Goal: Use online tool/utility: Utilize a website feature to perform a specific function

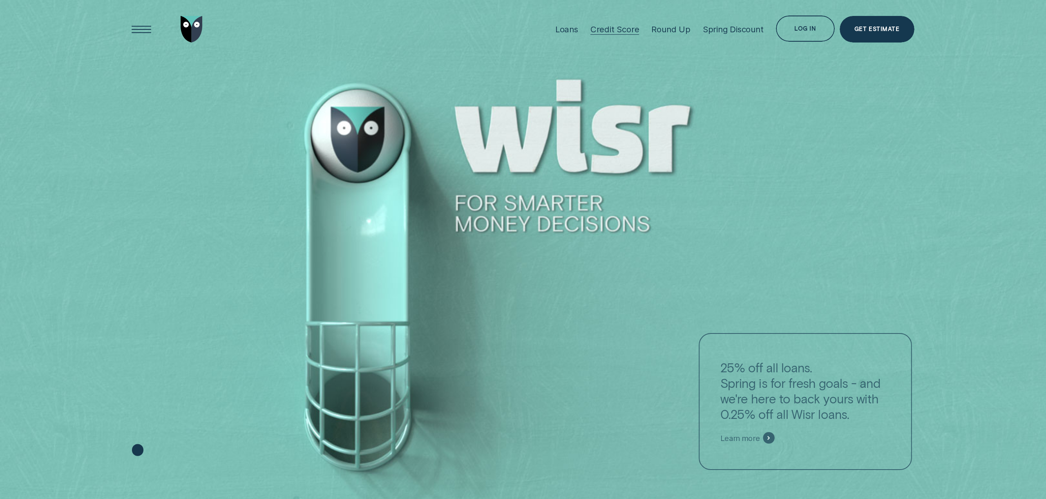
click at [606, 30] on div "Credit Score" at bounding box center [615, 29] width 49 height 10
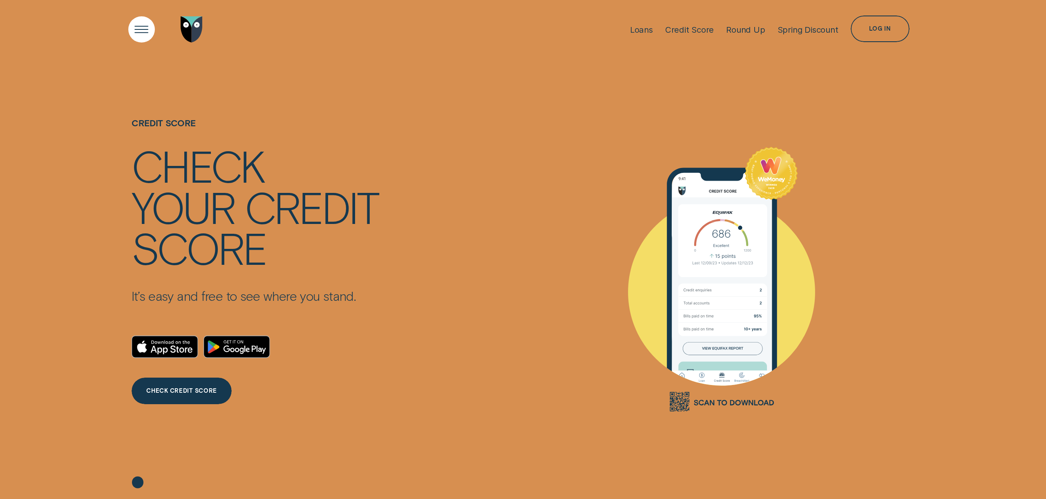
click at [142, 30] on div "Open Menu" at bounding box center [142, 30] width 38 height 38
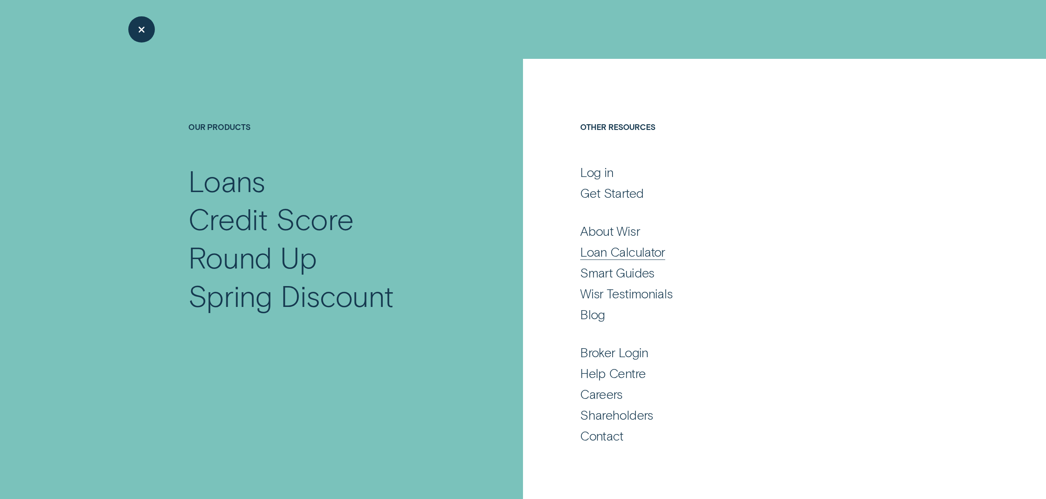
click at [649, 248] on div "Loan Calculator" at bounding box center [622, 252] width 85 height 16
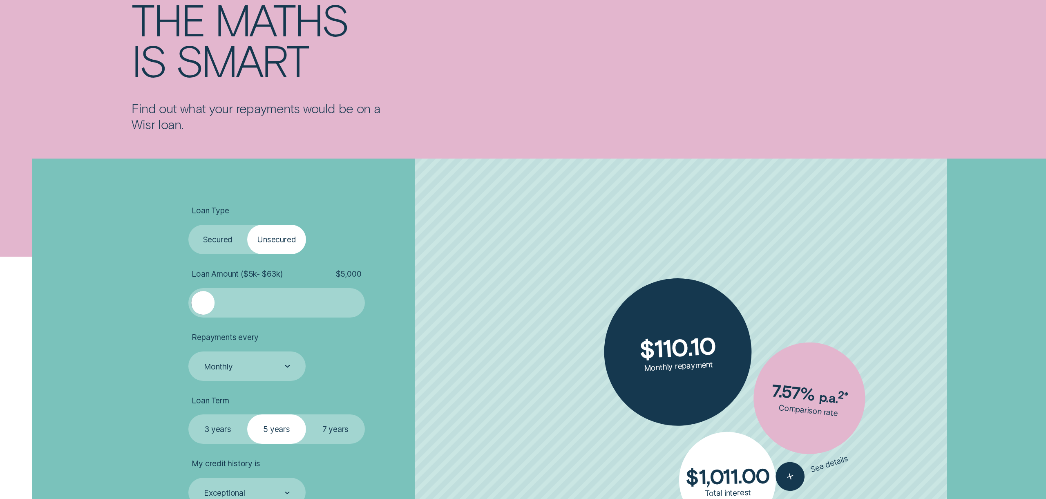
scroll to position [139, 0]
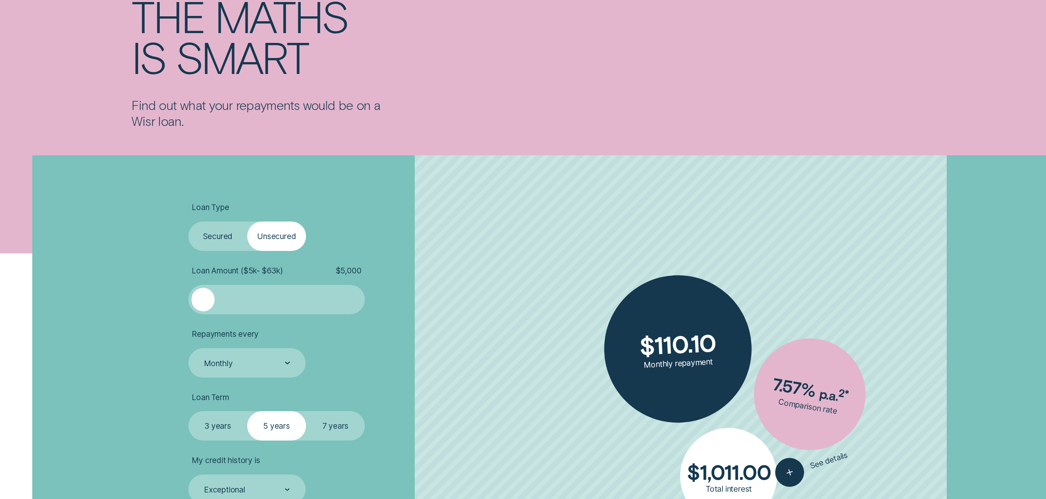
click at [224, 243] on label "Secured" at bounding box center [217, 235] width 59 height 29
click at [188, 221] on input "Secured" at bounding box center [188, 221] width 0 height 0
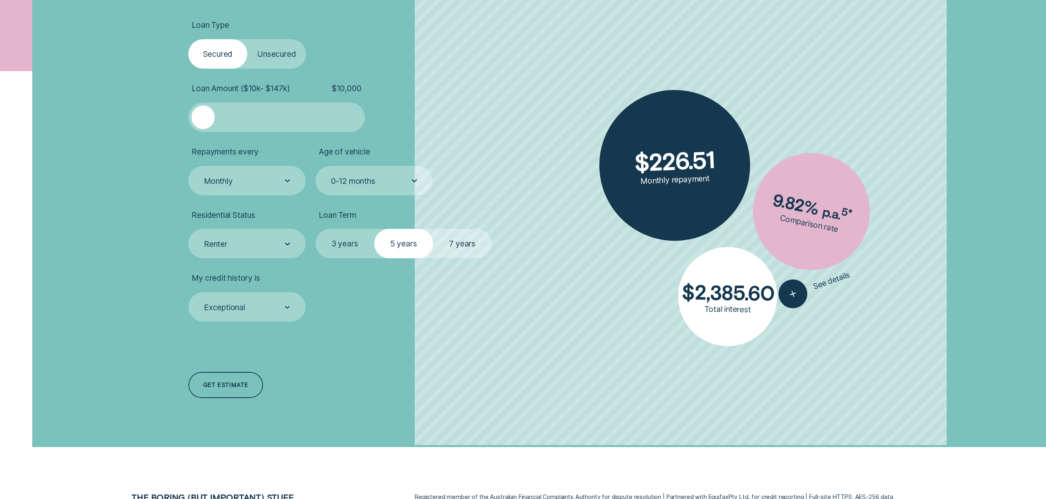
scroll to position [320, 0]
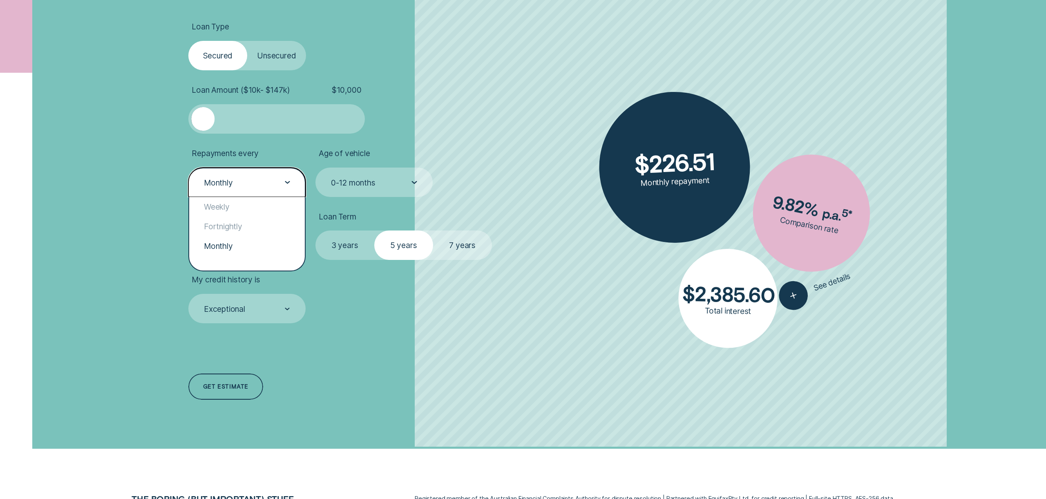
click at [278, 179] on div "Monthly" at bounding box center [246, 182] width 87 height 11
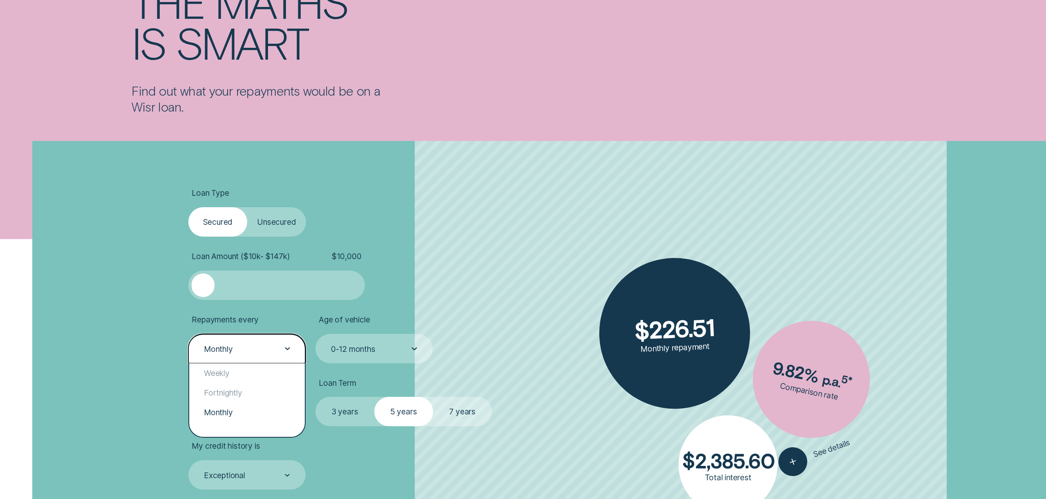
scroll to position [159, 0]
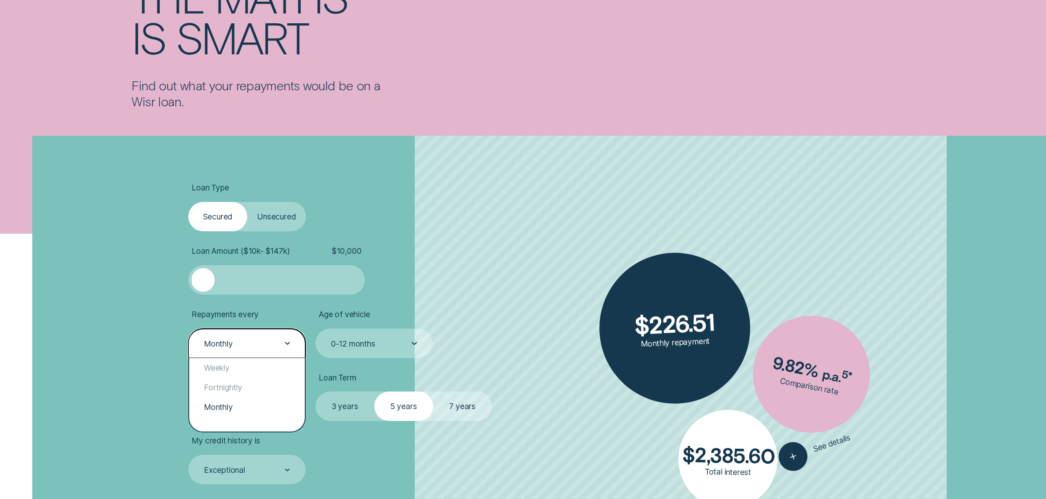
click at [239, 336] on div "Monthly" at bounding box center [246, 343] width 117 height 29
click at [55, 311] on div "Loan Type Select Loan Type Secured Unsecured Loan Amount ( $10k - $147k ) $ 10,…" at bounding box center [523, 373] width 1046 height 474
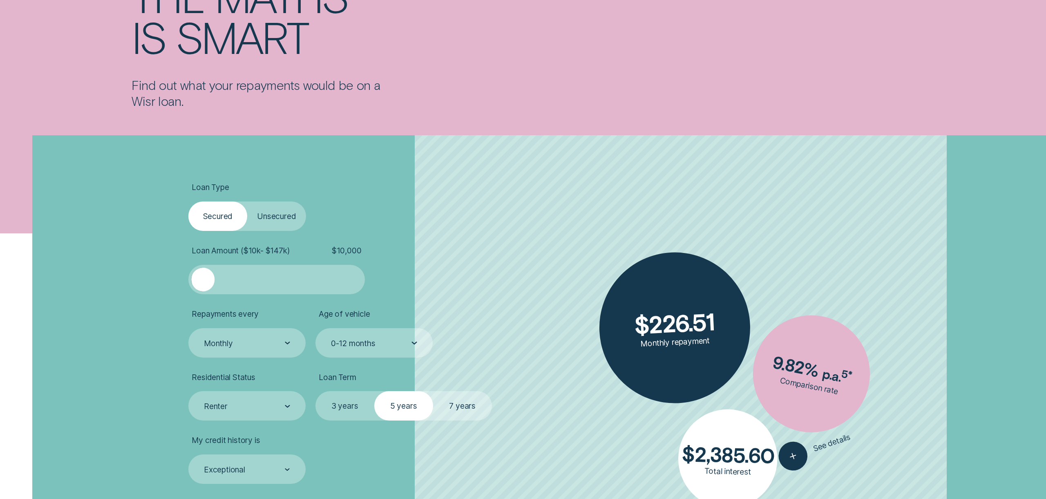
scroll to position [161, 0]
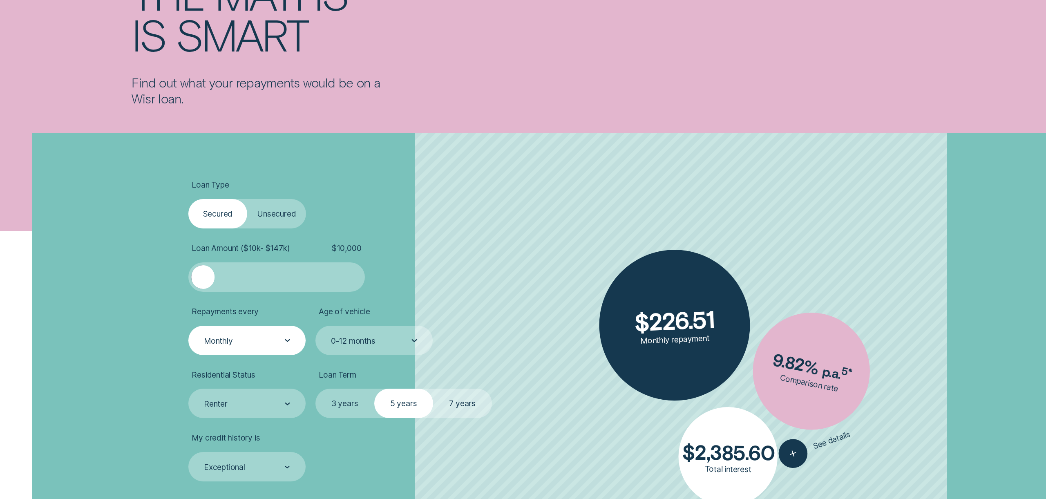
click at [236, 347] on div "Monthly" at bounding box center [246, 340] width 117 height 29
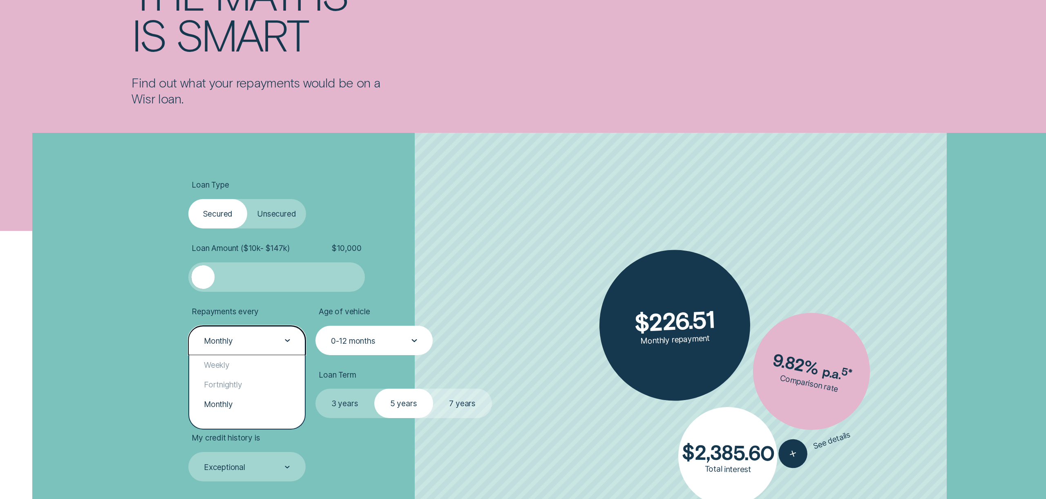
click at [338, 346] on div "0-12 months" at bounding box center [373, 340] width 117 height 29
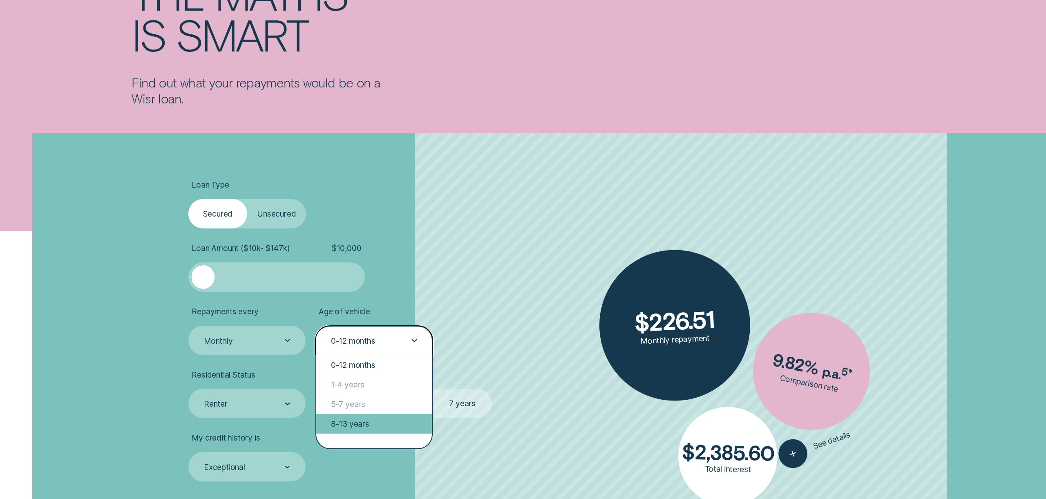
click at [350, 423] on div "8-13 years" at bounding box center [374, 424] width 116 height 20
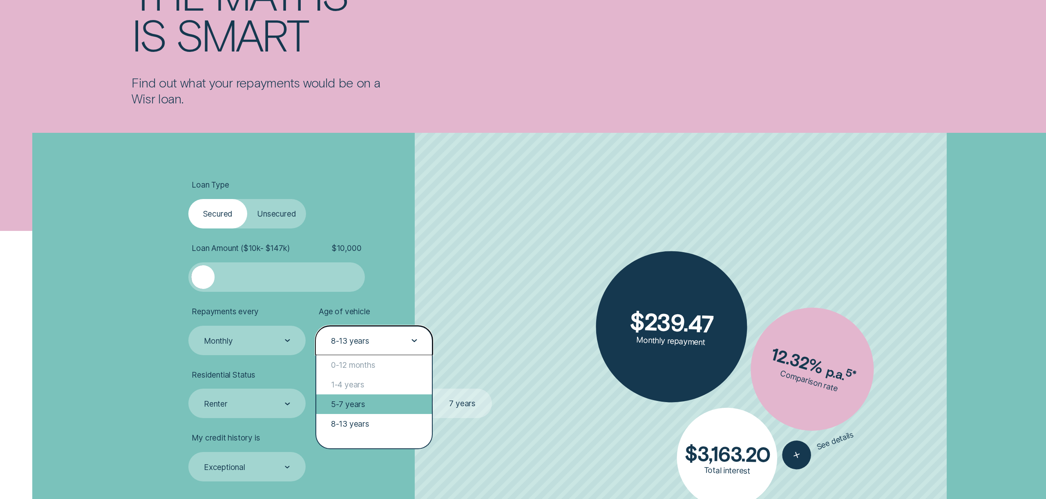
click at [386, 404] on div "5-7 years" at bounding box center [374, 404] width 116 height 20
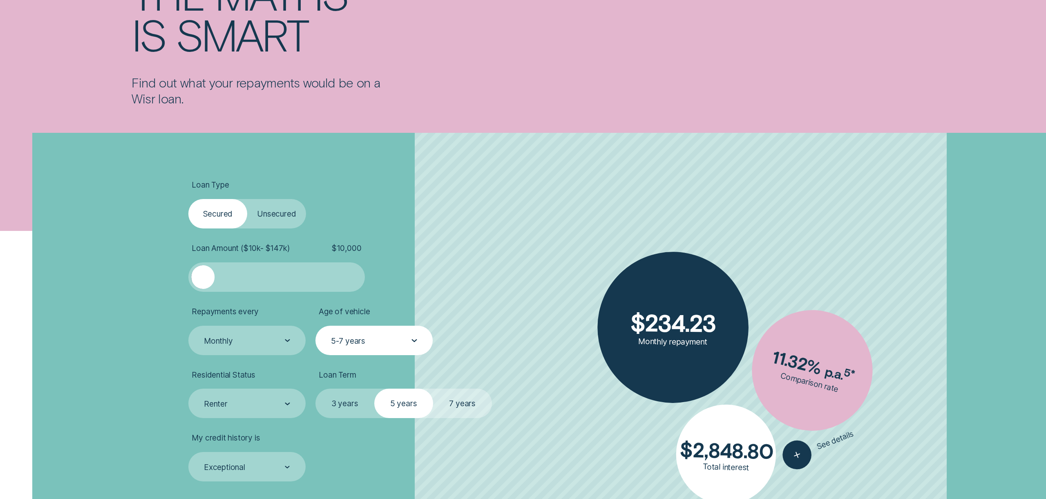
click at [367, 342] on div "5-7 years" at bounding box center [373, 341] width 87 height 11
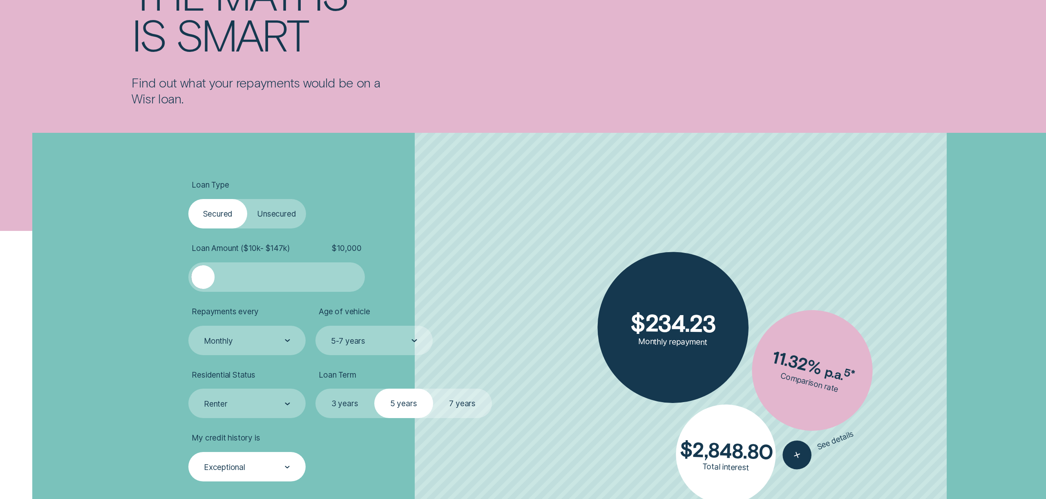
click at [261, 463] on div "Exceptional" at bounding box center [246, 467] width 87 height 11
click at [377, 455] on li "My credit history is option Exceptional selected, 5 of 5. 5 results available. …" at bounding box center [324, 457] width 273 height 49
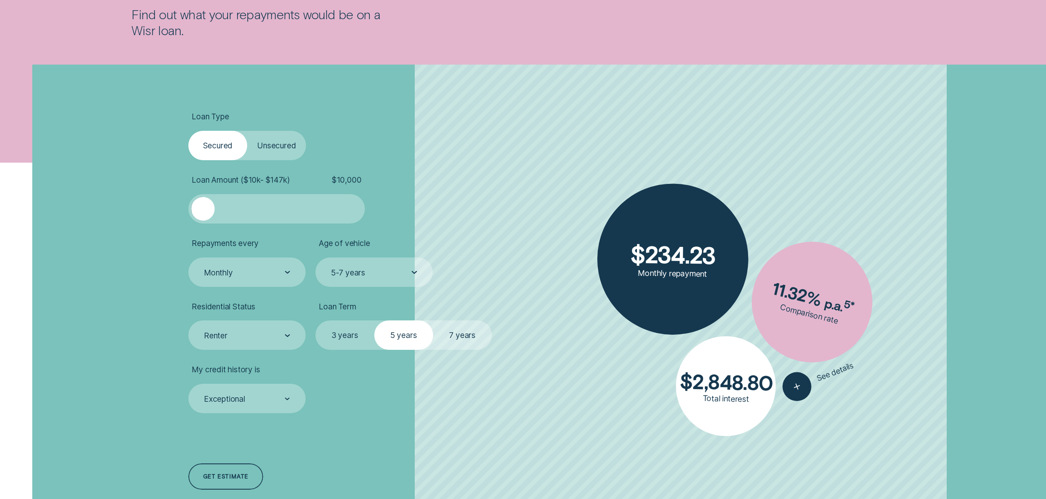
scroll to position [222, 0]
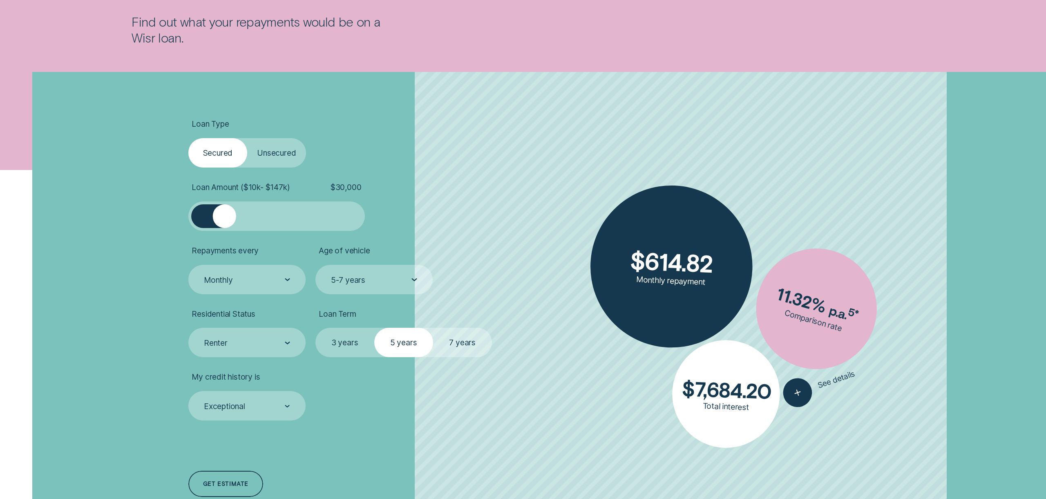
drag, startPoint x: 205, startPoint y: 224, endPoint x: 226, endPoint y: 228, distance: 21.4
click at [226, 228] on div at bounding box center [276, 215] width 177 height 29
drag, startPoint x: 226, startPoint y: 228, endPoint x: 220, endPoint y: 227, distance: 6.0
click at [220, 227] on div at bounding box center [276, 215] width 177 height 29
click at [226, 224] on div at bounding box center [225, 216] width 24 height 24
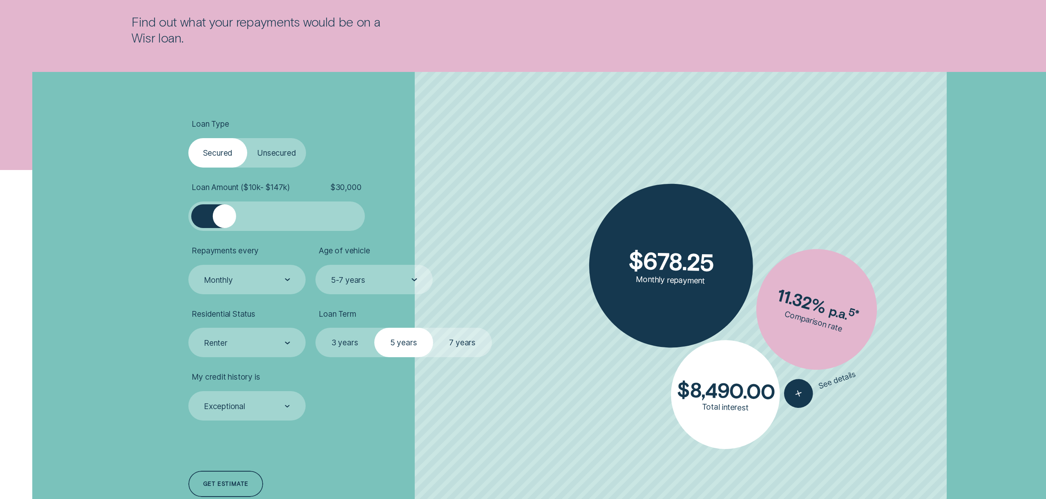
click at [225, 224] on div at bounding box center [225, 216] width 24 height 24
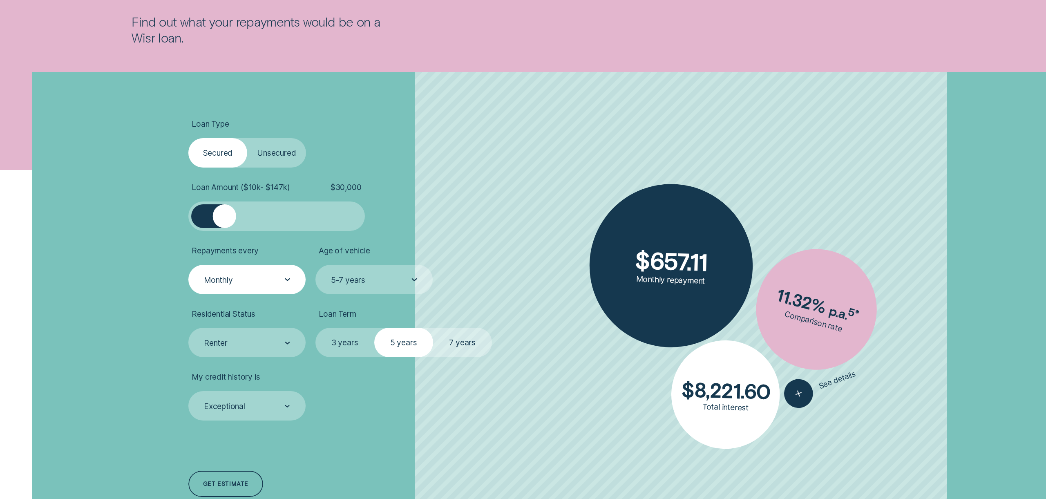
click at [237, 286] on div "Monthly" at bounding box center [246, 279] width 117 height 29
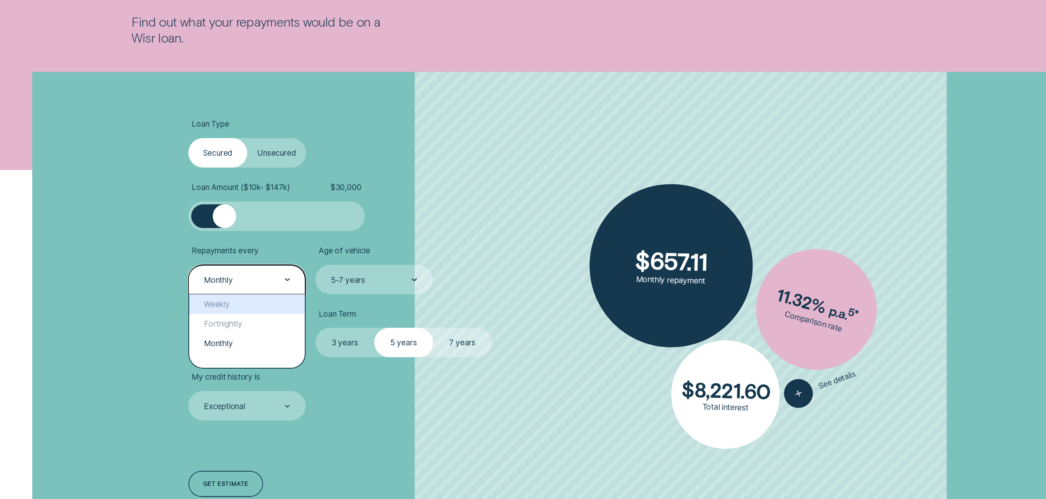
click at [218, 307] on div "Weekly" at bounding box center [247, 304] width 116 height 20
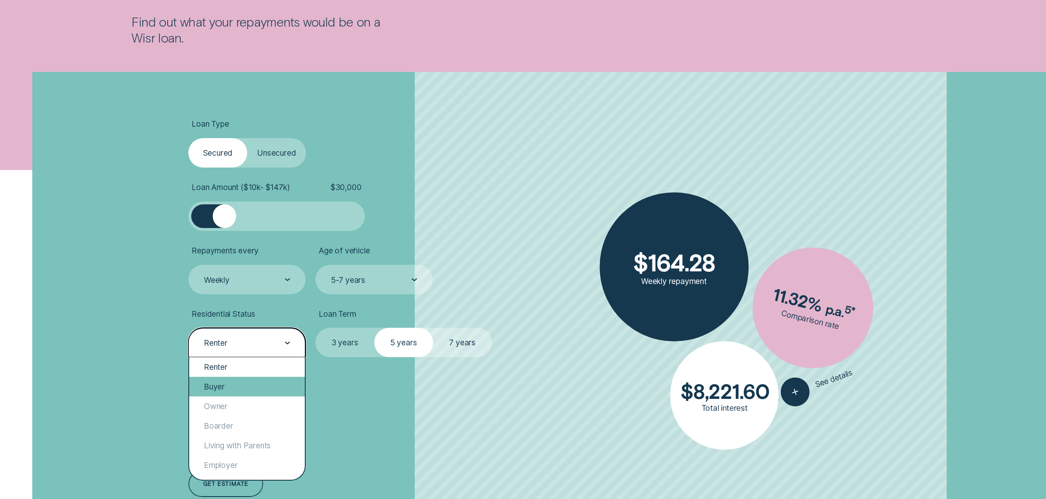
click at [216, 388] on div "Buyer" at bounding box center [247, 387] width 116 height 20
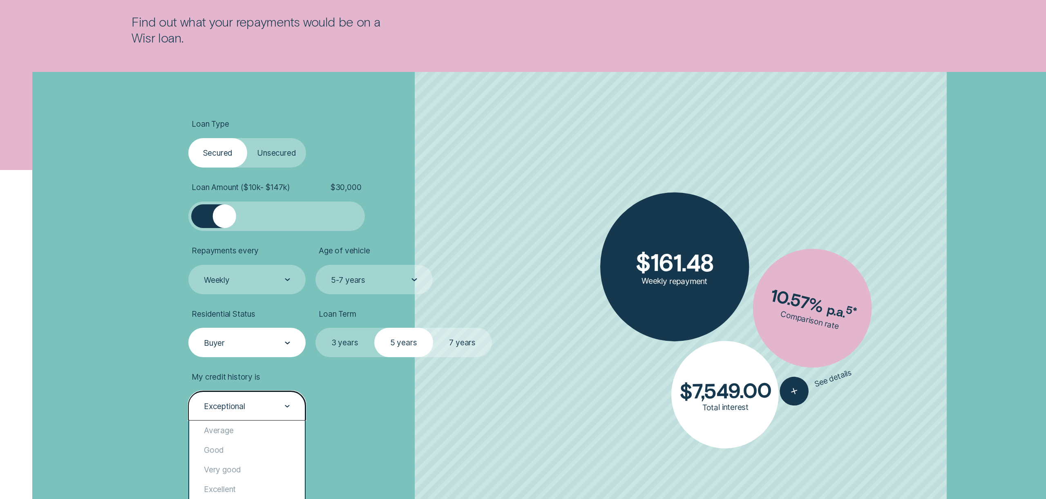
click at [248, 416] on div "Exceptional" at bounding box center [246, 405] width 117 height 29
click at [236, 472] on div "Very good" at bounding box center [247, 470] width 116 height 20
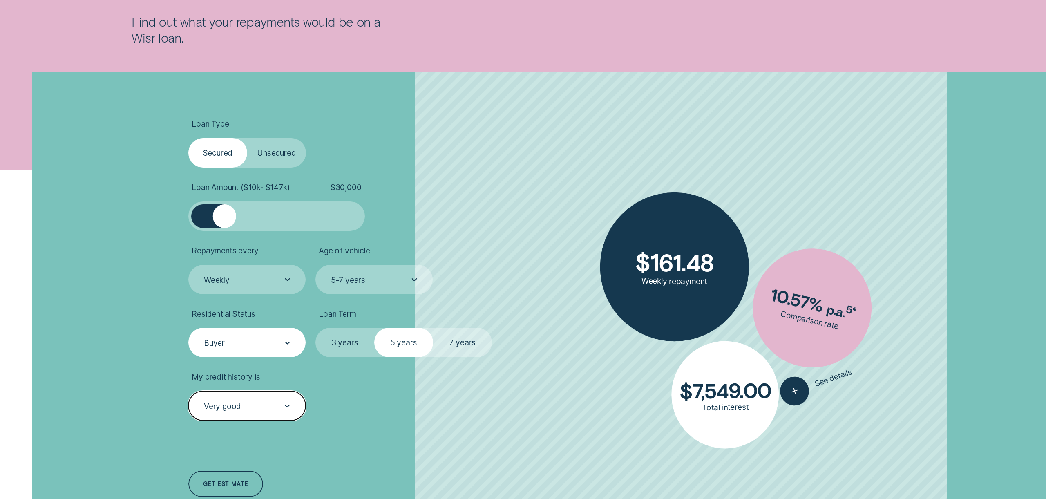
click at [278, 412] on div "Very good" at bounding box center [246, 405] width 117 height 29
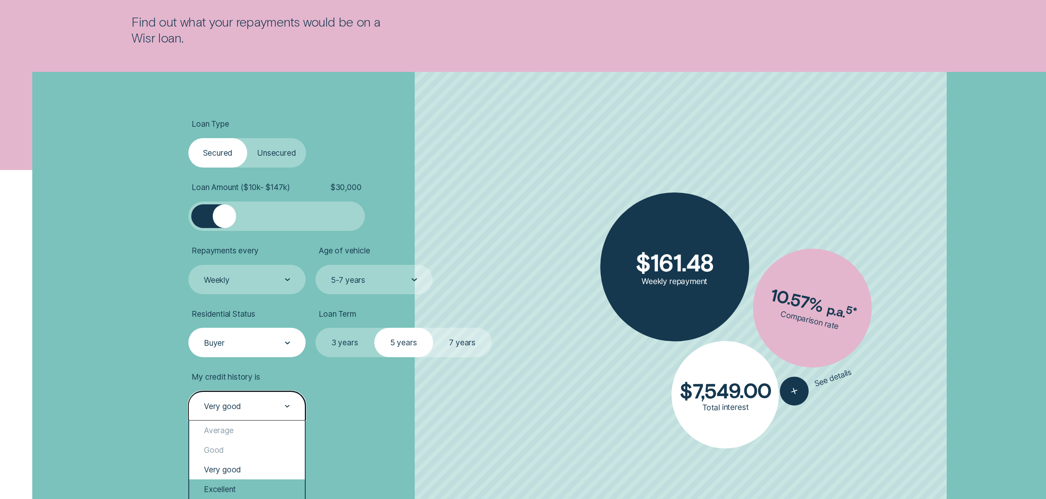
click at [262, 484] on div "Excellent" at bounding box center [247, 489] width 116 height 20
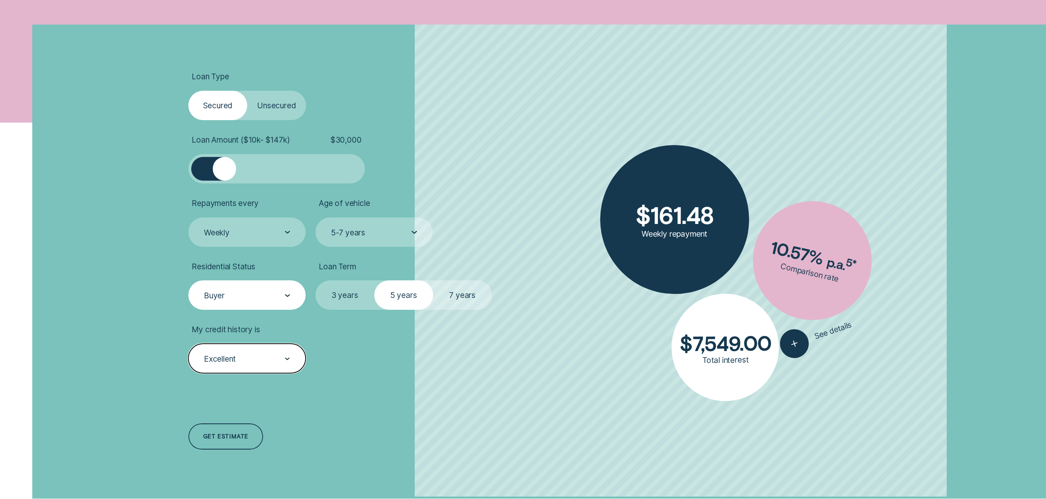
scroll to position [270, 0]
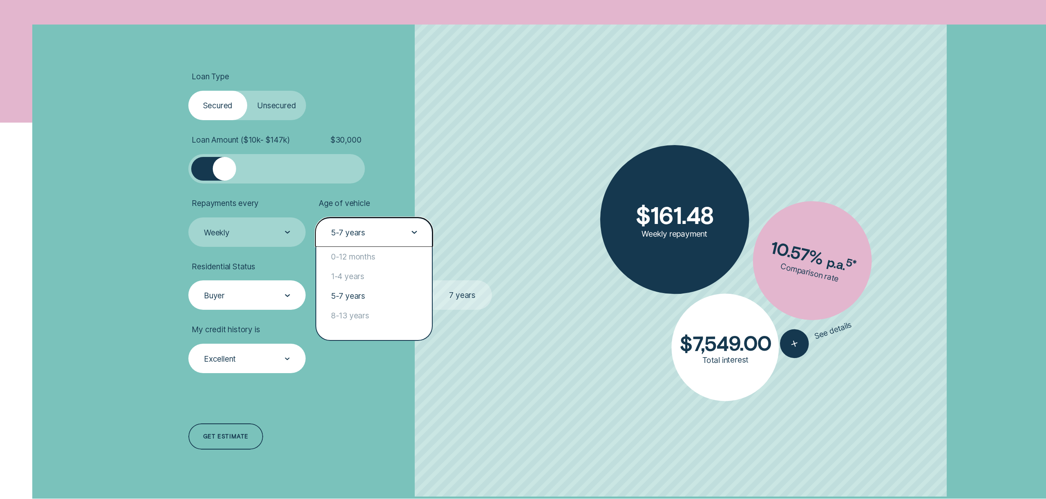
click at [381, 230] on div "5-7 years" at bounding box center [373, 232] width 87 height 11
click at [351, 316] on div "8-13 years" at bounding box center [374, 316] width 116 height 20
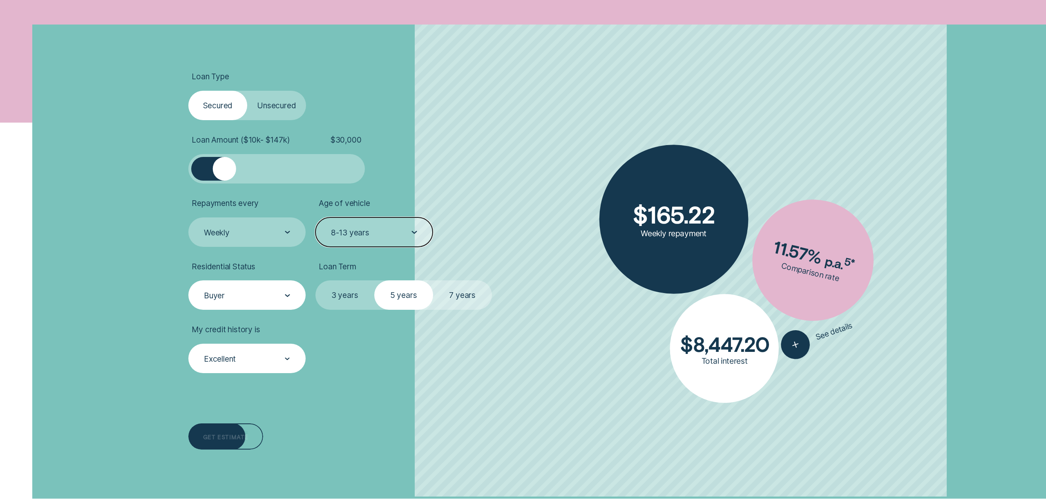
click at [233, 436] on div "Get estimate" at bounding box center [225, 437] width 45 height 5
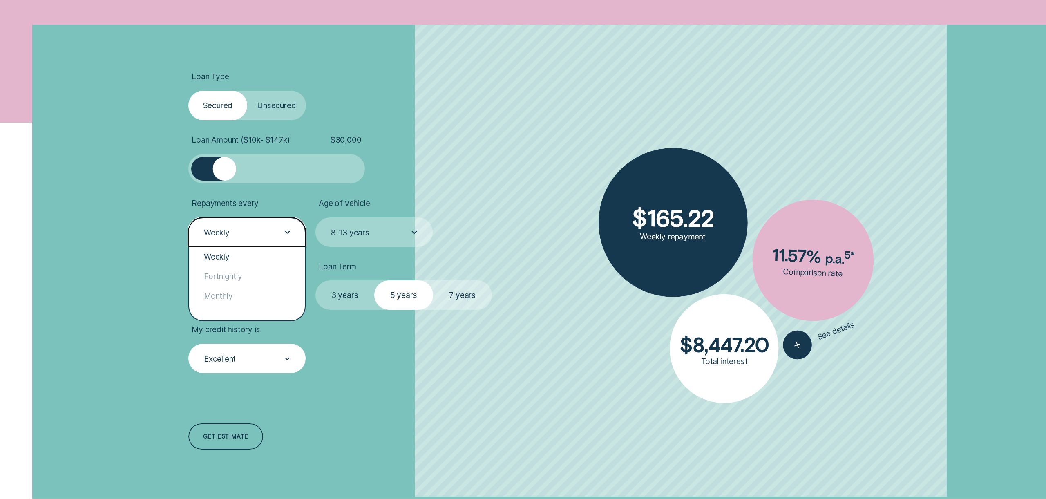
click at [248, 232] on div "Weekly" at bounding box center [246, 232] width 87 height 11
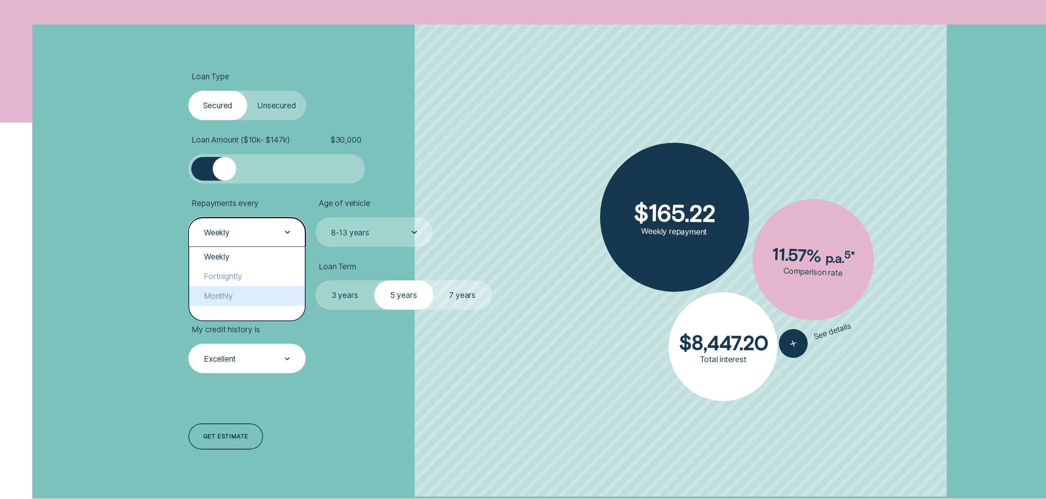
click at [235, 291] on div "Monthly" at bounding box center [247, 296] width 116 height 20
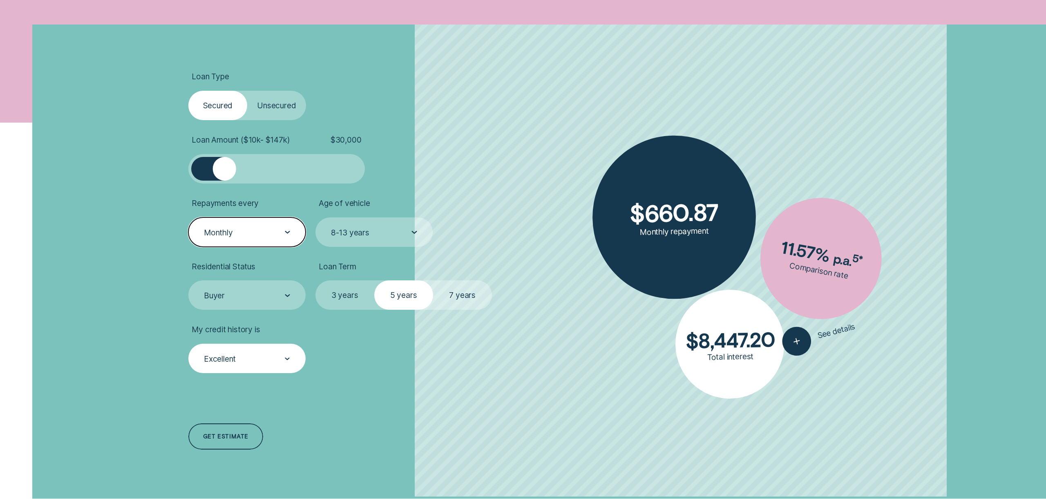
click at [257, 232] on div "Monthly" at bounding box center [246, 232] width 87 height 11
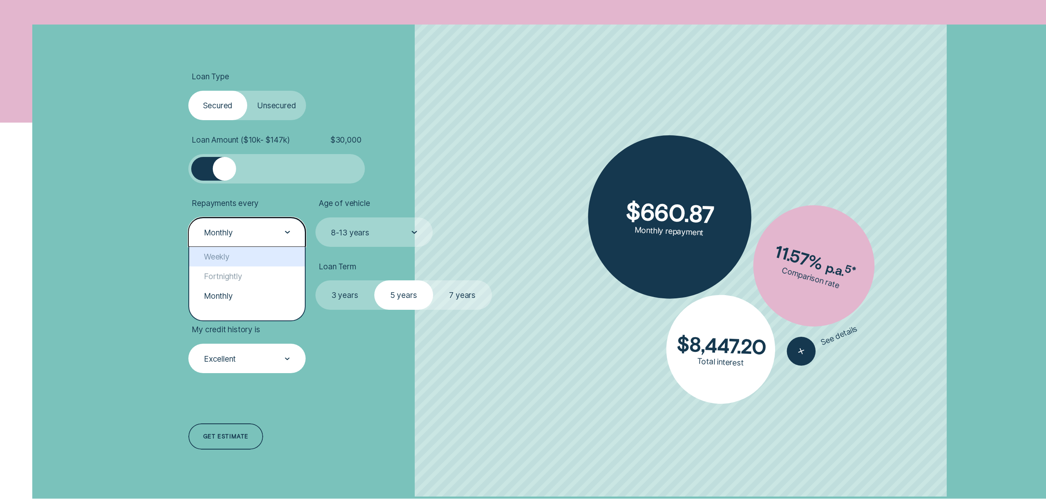
click at [233, 261] on div "Weekly" at bounding box center [247, 257] width 116 height 20
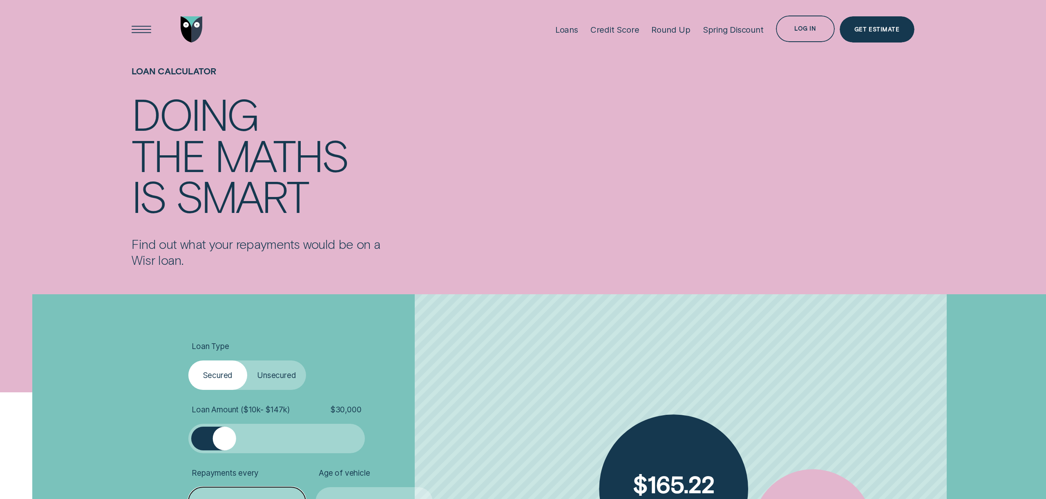
scroll to position [0, 0]
